Goal: Obtain resource: Obtain resource

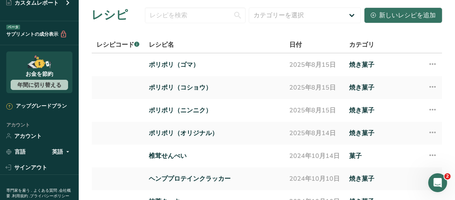
scroll to position [155, 0]
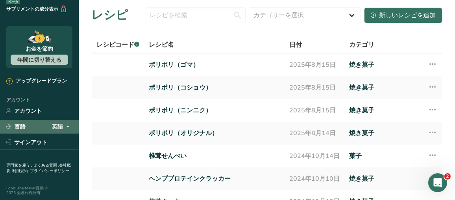
click at [59, 125] on font "英語" at bounding box center [57, 126] width 11 height 7
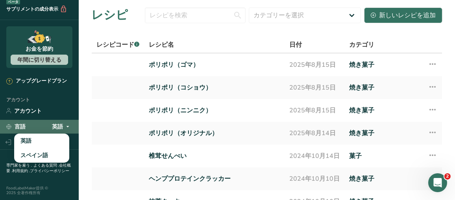
click at [59, 125] on font "英語" at bounding box center [57, 126] width 11 height 7
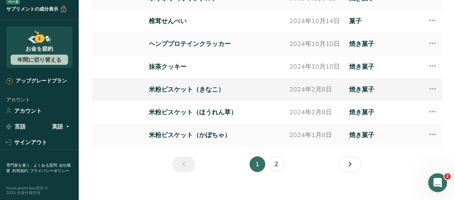
scroll to position [144, 0]
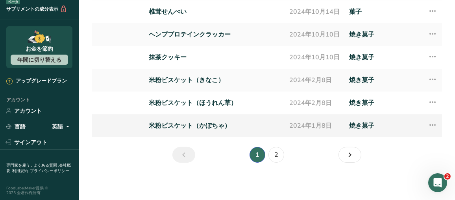
click at [223, 126] on font "米粉ビスケット（かぼちゃ）" at bounding box center [190, 126] width 82 height 9
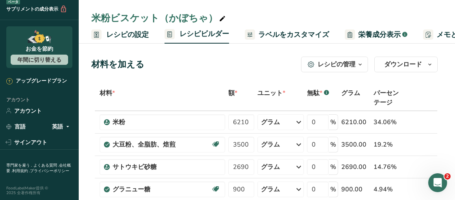
click at [310, 38] on font "ラベルをカスタマイズ" at bounding box center [293, 34] width 71 height 9
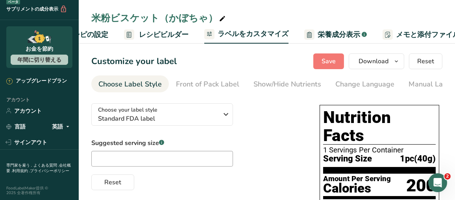
scroll to position [0, 148]
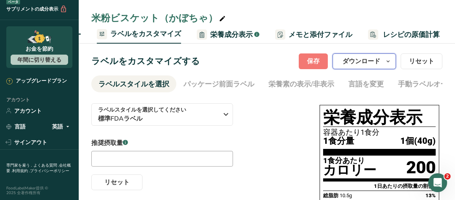
click at [368, 62] on font "ダウンロード" at bounding box center [361, 61] width 38 height 9
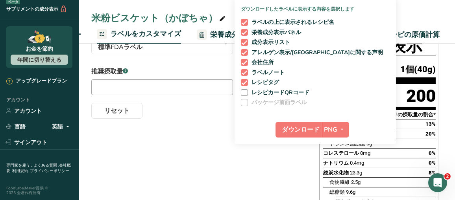
scroll to position [157, 0]
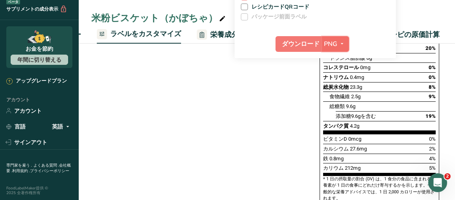
click at [341, 43] on icon "button" at bounding box center [342, 44] width 6 height 10
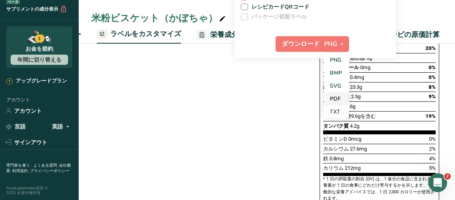
click at [339, 95] on font "PDF" at bounding box center [335, 98] width 11 height 7
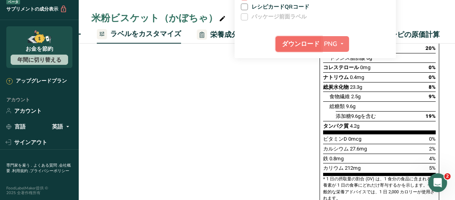
click at [300, 45] on font "ダウンロード" at bounding box center [301, 44] width 38 height 9
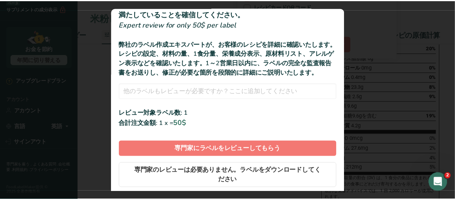
scroll to position [54, 0]
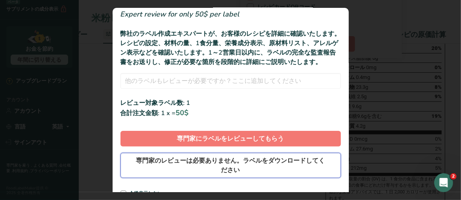
click at [234, 167] on font "専門家のレビューは必要ありません。ラベルをダウンロードしてください" at bounding box center [230, 166] width 189 height 18
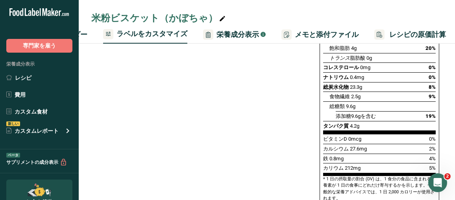
scroll to position [0, 0]
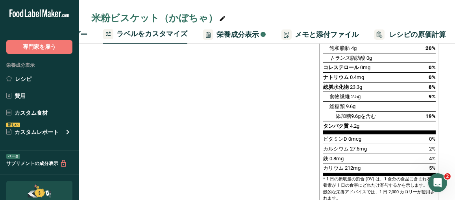
drag, startPoint x: 32, startPoint y: 80, endPoint x: 196, endPoint y: 60, distance: 165.6
click at [32, 80] on link "レシピ" at bounding box center [39, 79] width 79 height 15
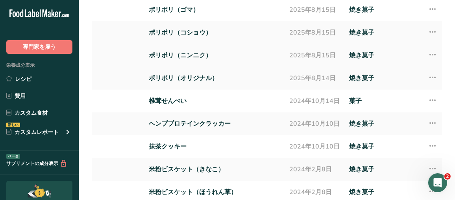
scroll to position [144, 0]
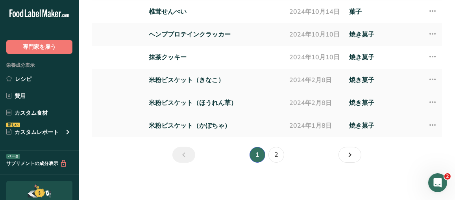
click at [214, 100] on font "米粉ビスケット（ほうれん草）" at bounding box center [193, 103] width 88 height 9
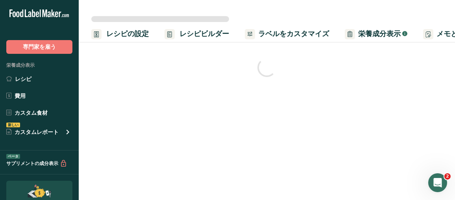
click at [303, 35] on font "ラベルをカスタマイズ" at bounding box center [293, 33] width 71 height 9
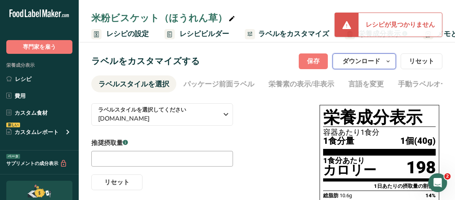
click at [392, 61] on span "button" at bounding box center [387, 61] width 9 height 9
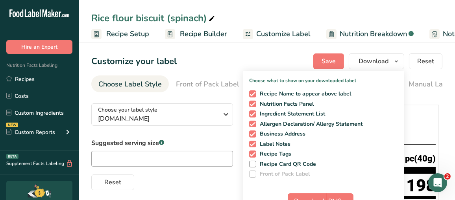
click at [293, 63] on div "Customize your label Save Download Choose what to show on your downloaded label…" at bounding box center [266, 62] width 351 height 16
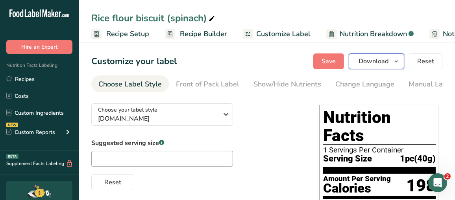
click at [380, 61] on span "Download" at bounding box center [373, 61] width 30 height 9
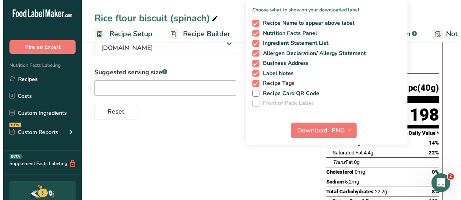
scroll to position [118, 0]
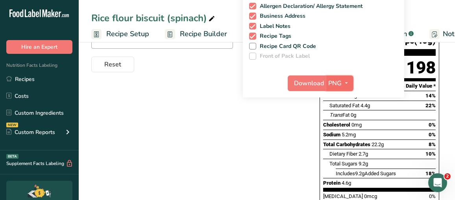
click at [338, 82] on span "PNG" at bounding box center [334, 83] width 13 height 9
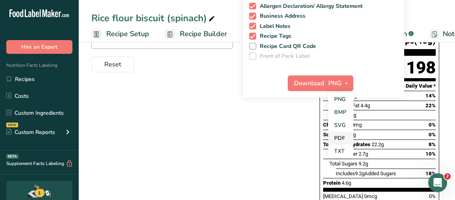
click at [341, 140] on link "PDF" at bounding box center [340, 138] width 25 height 13
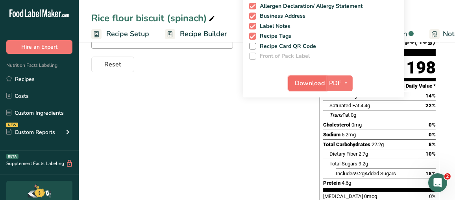
click at [313, 83] on span "Download" at bounding box center [310, 83] width 30 height 9
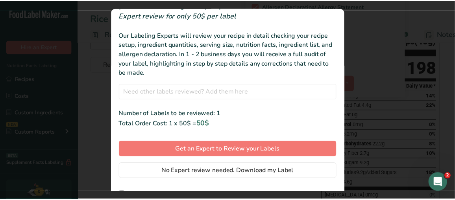
scroll to position [44, 0]
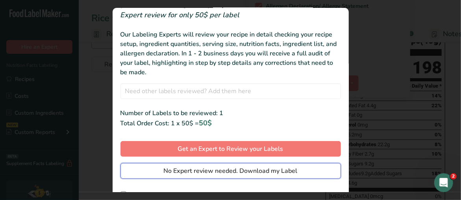
click at [247, 167] on span "No Expert review needed. Download my Label" at bounding box center [231, 170] width 134 height 9
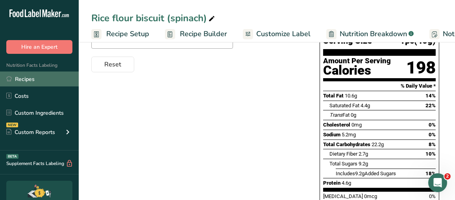
drag, startPoint x: 33, startPoint y: 79, endPoint x: 66, endPoint y: 77, distance: 32.7
click at [33, 79] on link "Recipes" at bounding box center [39, 79] width 79 height 15
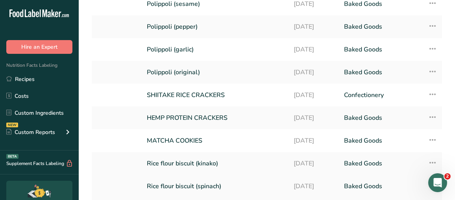
scroll to position [144, 0]
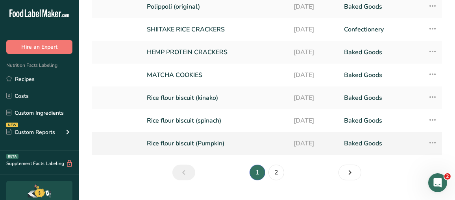
click at [203, 135] on link "Rice flour biscuit (Pumpkin)" at bounding box center [215, 143] width 137 height 17
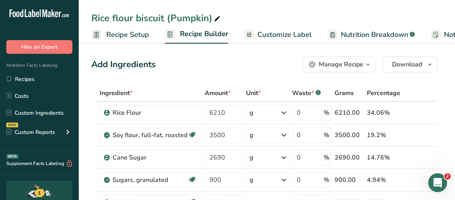
click at [279, 35] on span "Customize Label" at bounding box center [284, 35] width 54 height 11
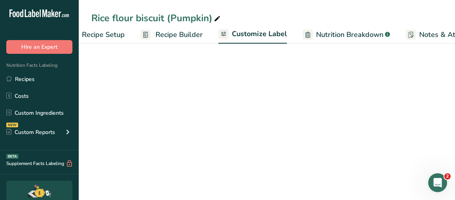
scroll to position [0, 150]
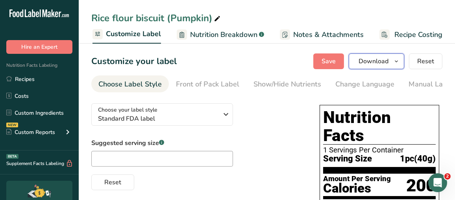
click at [374, 63] on span "Download" at bounding box center [373, 61] width 30 height 9
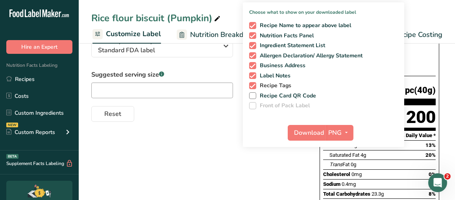
scroll to position [118, 0]
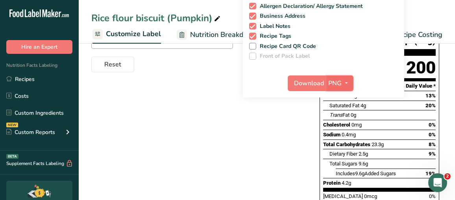
click at [338, 83] on span "PNG" at bounding box center [334, 83] width 13 height 9
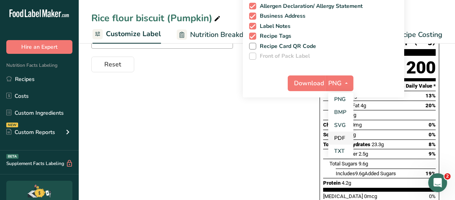
click at [341, 135] on link "PDF" at bounding box center [340, 138] width 25 height 13
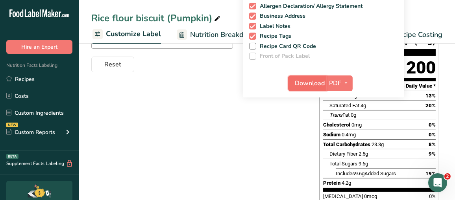
click at [312, 82] on span "Download" at bounding box center [310, 83] width 30 height 9
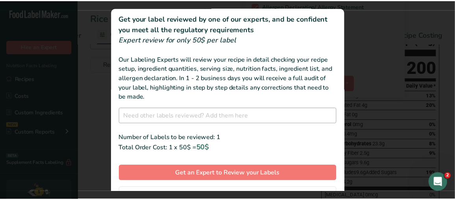
scroll to position [44, 0]
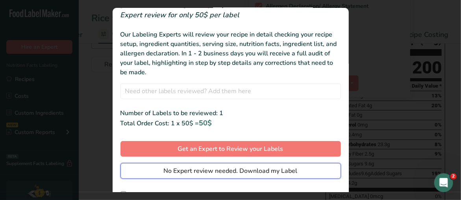
click at [245, 170] on span "No Expert review needed. Download my Label" at bounding box center [231, 170] width 134 height 9
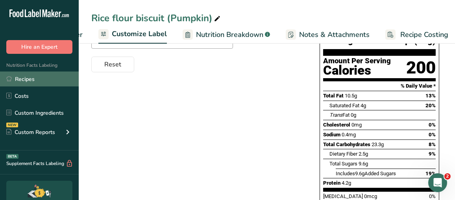
click at [26, 80] on link "Recipes" at bounding box center [39, 79] width 79 height 15
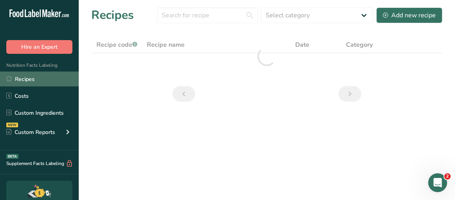
click at [26, 79] on link "Recipes" at bounding box center [39, 79] width 79 height 15
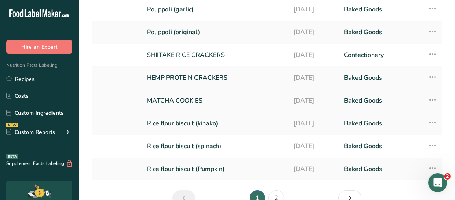
scroll to position [144, 0]
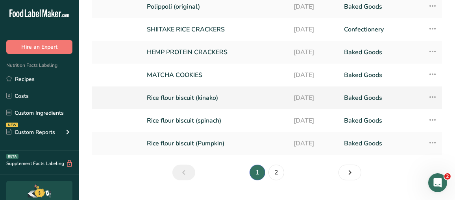
click at [200, 90] on link "Rice flour biscuit (kinako)" at bounding box center [215, 98] width 137 height 17
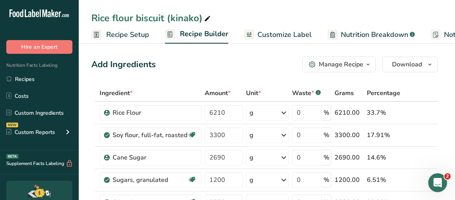
click at [286, 34] on span "Customize Label" at bounding box center [284, 35] width 54 height 11
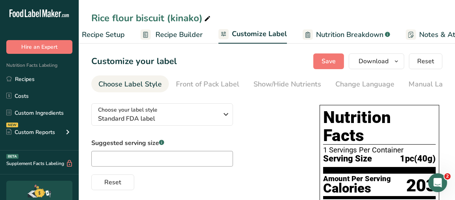
scroll to position [0, 150]
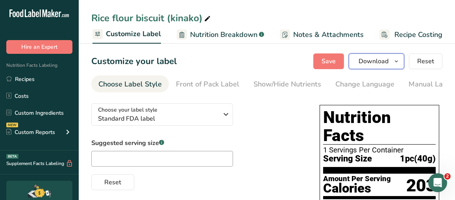
click at [371, 62] on span "Download" at bounding box center [373, 61] width 30 height 9
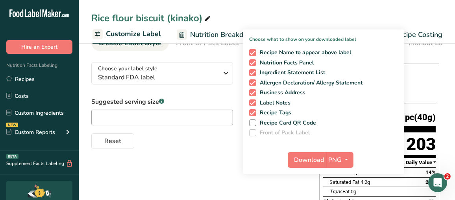
scroll to position [157, 0]
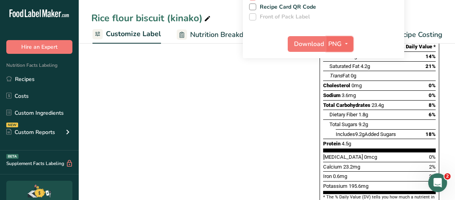
click at [346, 48] on icon "button" at bounding box center [346, 44] width 6 height 10
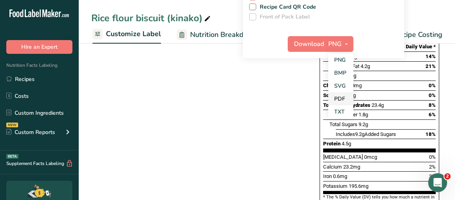
click at [344, 93] on link "PDF" at bounding box center [340, 98] width 25 height 13
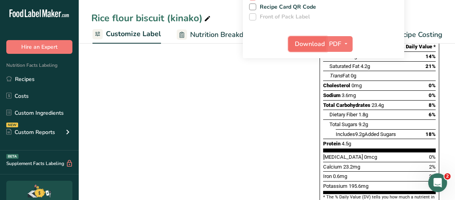
click at [320, 42] on span "Download" at bounding box center [310, 43] width 30 height 9
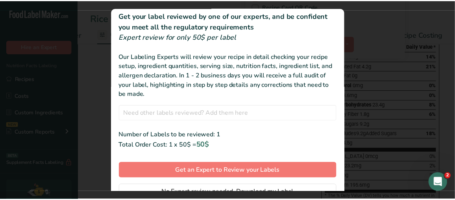
scroll to position [33, 0]
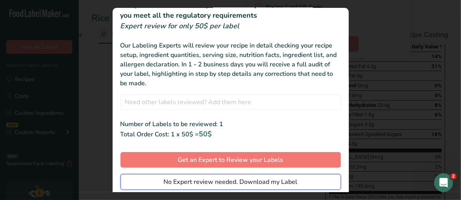
click at [229, 179] on span "No Expert review needed. Download my Label" at bounding box center [231, 181] width 134 height 9
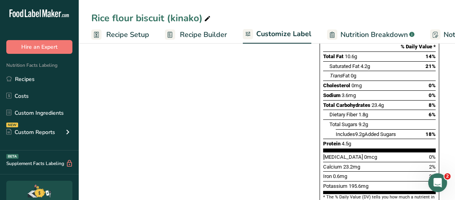
scroll to position [0, 144]
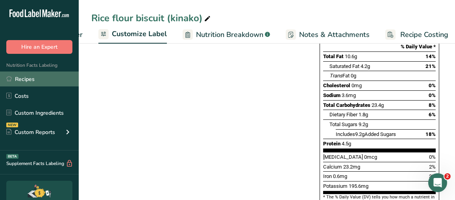
click at [17, 76] on link "Recipes" at bounding box center [39, 79] width 79 height 15
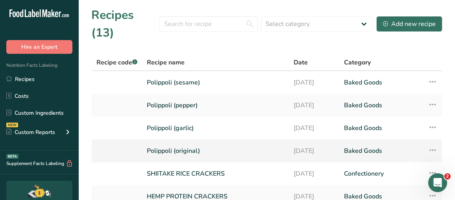
click at [190, 143] on link "Polippoli (original)" at bounding box center [215, 151] width 137 height 17
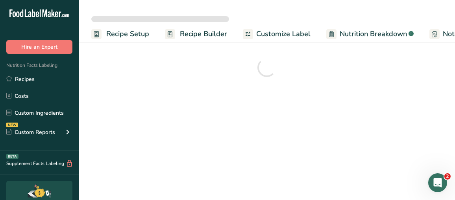
click at [282, 35] on span "Customize Label" at bounding box center [283, 34] width 54 height 11
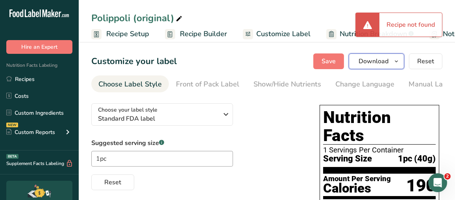
click at [381, 62] on span "Download" at bounding box center [373, 61] width 30 height 9
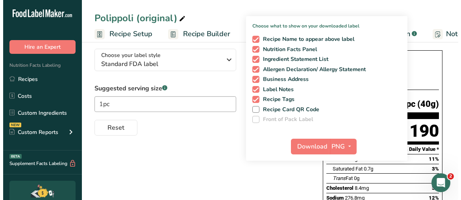
scroll to position [79, 0]
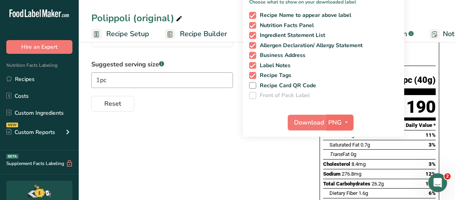
click at [336, 122] on span "PNG" at bounding box center [334, 122] width 13 height 9
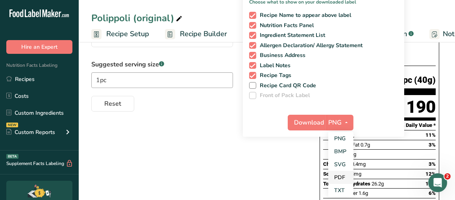
click at [339, 173] on link "PDF" at bounding box center [340, 177] width 25 height 13
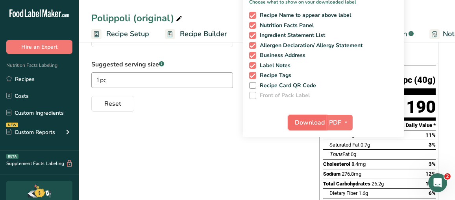
click at [315, 122] on span "Download" at bounding box center [310, 122] width 30 height 9
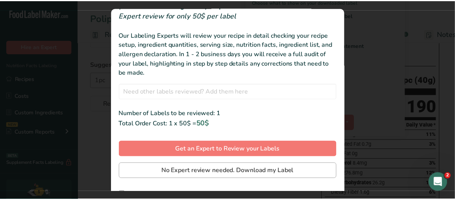
scroll to position [44, 0]
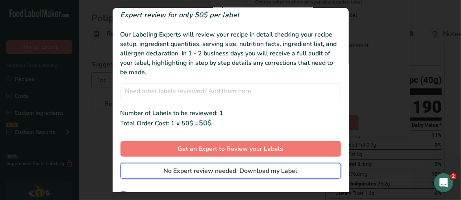
click at [237, 171] on span "No Expert review needed. Download my Label" at bounding box center [231, 170] width 134 height 9
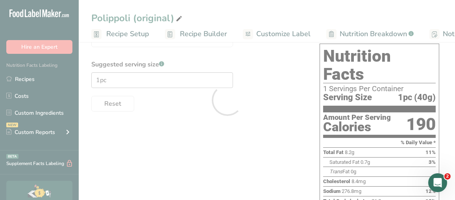
scroll to position [0, 0]
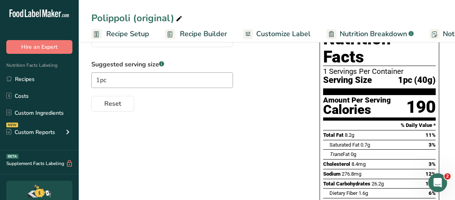
drag, startPoint x: 16, startPoint y: 81, endPoint x: 91, endPoint y: 81, distance: 75.5
click at [16, 81] on link "Recipes" at bounding box center [39, 79] width 79 height 15
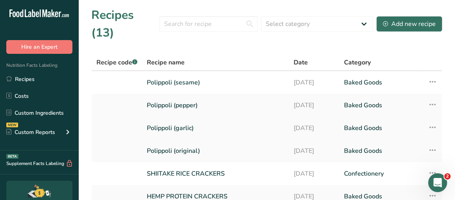
click at [190, 120] on link "Polippoli (garlic)" at bounding box center [215, 128] width 137 height 17
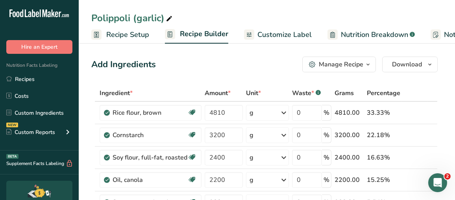
click at [295, 34] on span "Customize Label" at bounding box center [284, 35] width 54 height 11
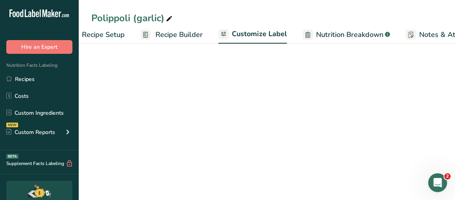
scroll to position [0, 150]
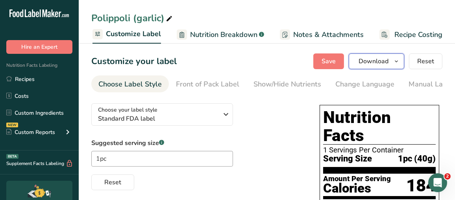
click at [381, 60] on span "Download" at bounding box center [373, 61] width 30 height 9
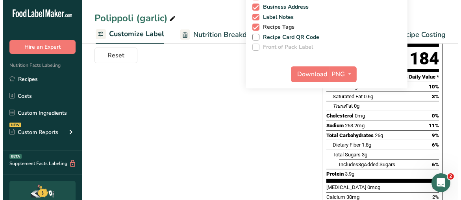
scroll to position [157, 0]
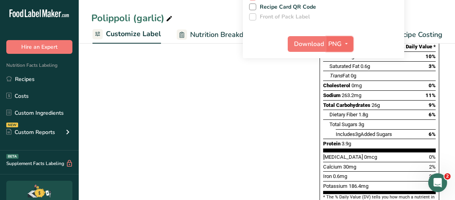
click at [343, 40] on span "button" at bounding box center [346, 43] width 9 height 9
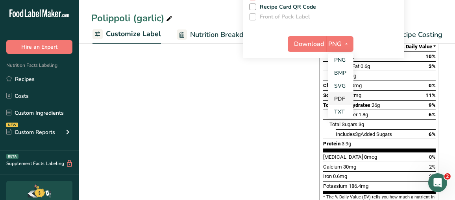
click at [341, 95] on link "PDF" at bounding box center [340, 98] width 25 height 13
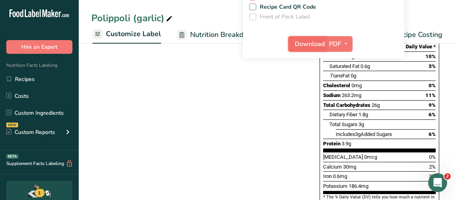
click at [312, 39] on span "Download" at bounding box center [310, 43] width 30 height 9
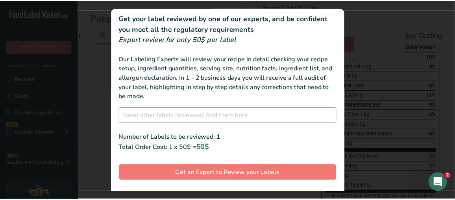
scroll to position [44, 0]
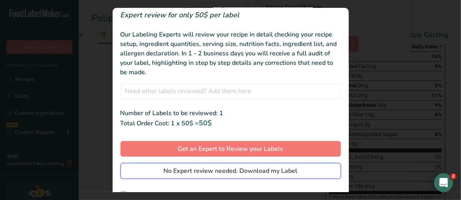
click at [233, 167] on span "No Expert review needed. Download my Label" at bounding box center [231, 170] width 134 height 9
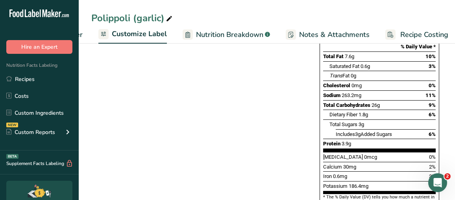
drag, startPoint x: 32, startPoint y: 75, endPoint x: 145, endPoint y: 74, distance: 112.9
click at [32, 75] on link "Recipes" at bounding box center [39, 79] width 79 height 15
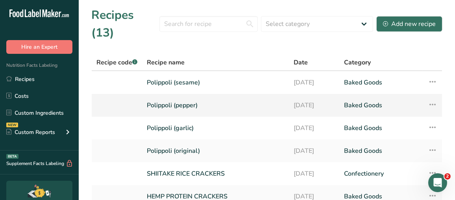
click at [183, 97] on link "Polippoli (pepper)" at bounding box center [215, 105] width 137 height 17
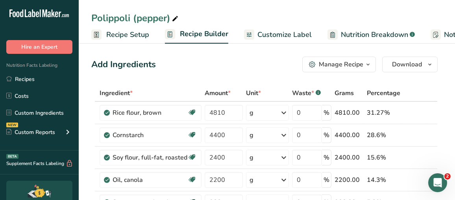
click at [292, 31] on span "Customize Label" at bounding box center [284, 35] width 54 height 11
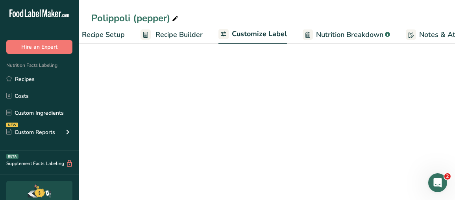
scroll to position [0, 150]
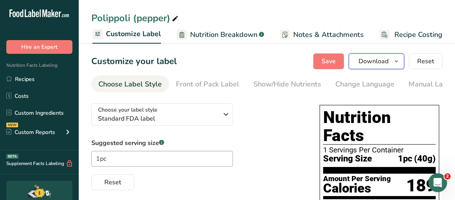
click at [377, 65] on span "Download" at bounding box center [373, 61] width 30 height 9
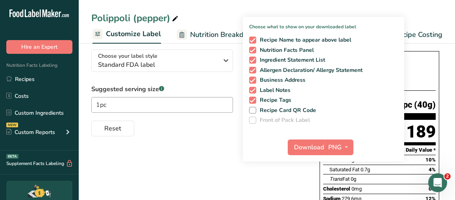
scroll to position [118, 0]
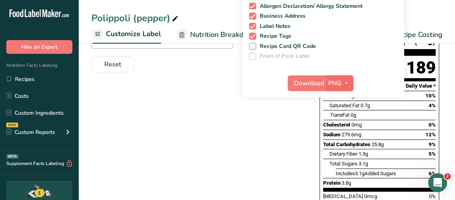
click at [338, 87] on span "PNG" at bounding box center [334, 83] width 13 height 9
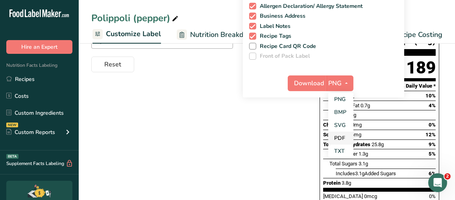
click at [338, 133] on link "PDF" at bounding box center [340, 138] width 25 height 13
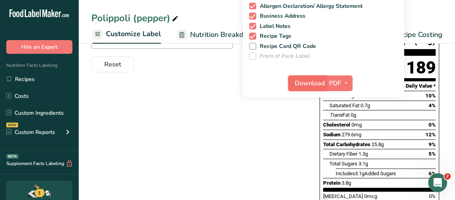
click at [309, 77] on button "Download" at bounding box center [307, 84] width 39 height 16
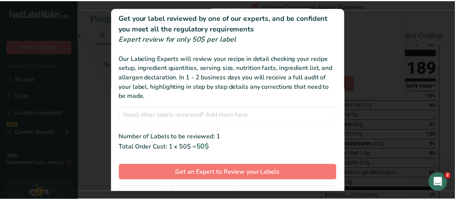
scroll to position [44, 0]
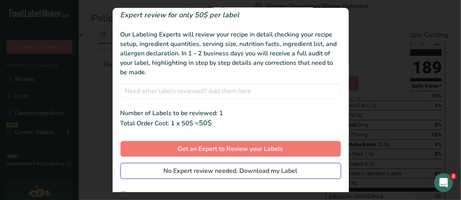
click at [240, 164] on button "No Expert review needed. Download my Label" at bounding box center [230, 171] width 220 height 16
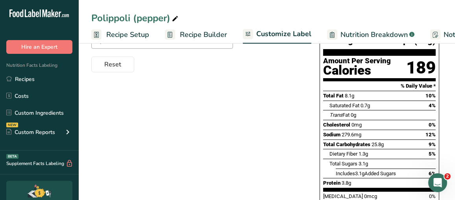
scroll to position [0, 144]
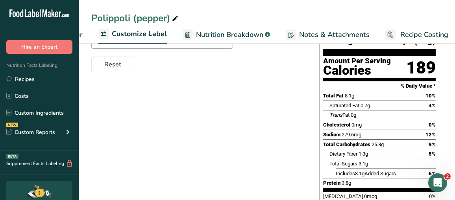
drag, startPoint x: 26, startPoint y: 78, endPoint x: 81, endPoint y: 76, distance: 55.9
click at [26, 78] on link "Recipes" at bounding box center [39, 79] width 79 height 15
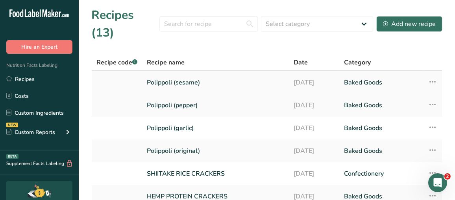
click at [185, 74] on link "Polippoli (sesame)" at bounding box center [215, 82] width 137 height 17
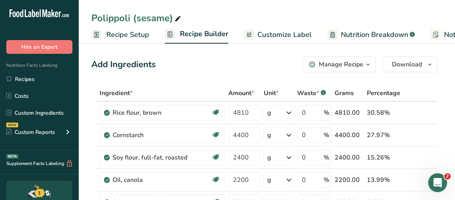
click at [288, 33] on span "Customize Label" at bounding box center [284, 35] width 54 height 11
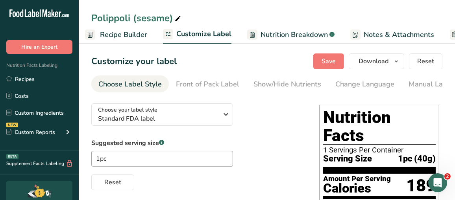
scroll to position [0, 150]
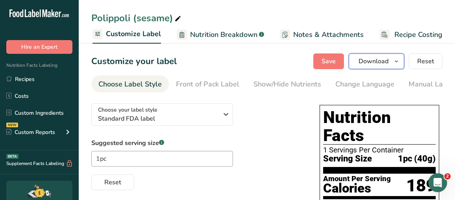
click at [381, 63] on span "Download" at bounding box center [373, 61] width 30 height 9
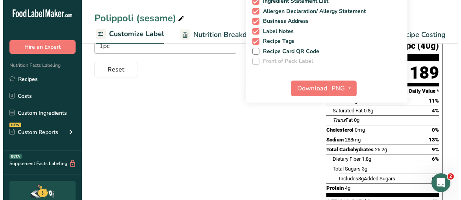
scroll to position [118, 0]
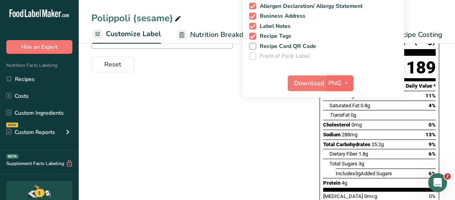
click at [341, 85] on span "PNG" at bounding box center [334, 83] width 13 height 9
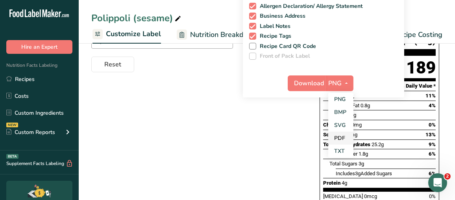
click at [341, 139] on link "PDF" at bounding box center [340, 138] width 25 height 13
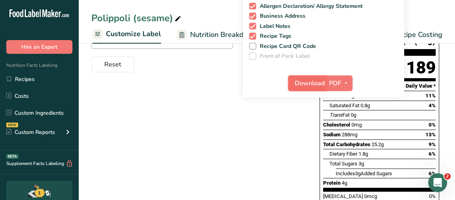
click at [308, 79] on span "Download" at bounding box center [310, 83] width 30 height 9
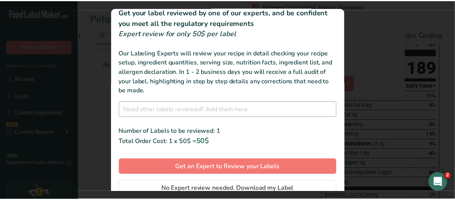
scroll to position [44, 0]
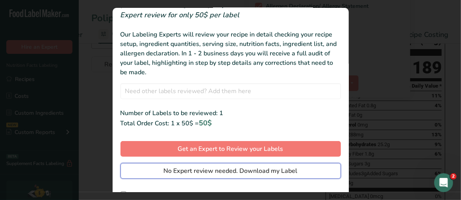
click at [243, 163] on button "No Expert review needed. Download my Label" at bounding box center [230, 171] width 220 height 16
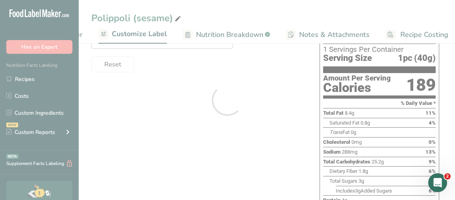
scroll to position [0, 0]
